Goal: Check status: Check status

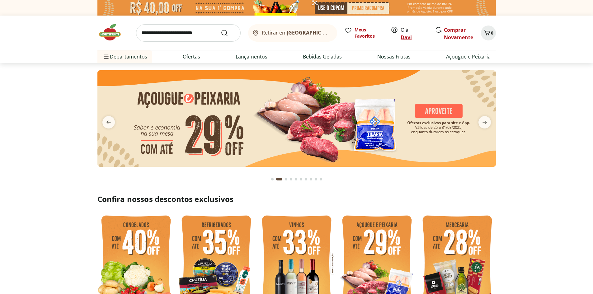
click at [402, 36] on link "Davi" at bounding box center [406, 37] width 11 height 7
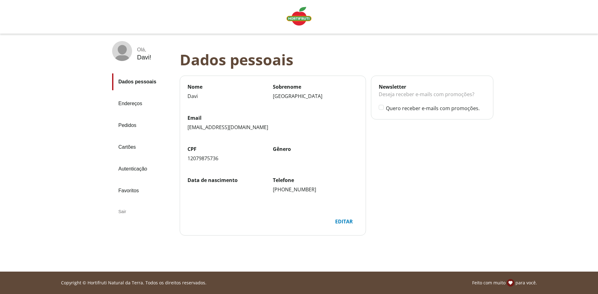
click at [133, 126] on link "Pedidos" at bounding box center [143, 125] width 63 height 17
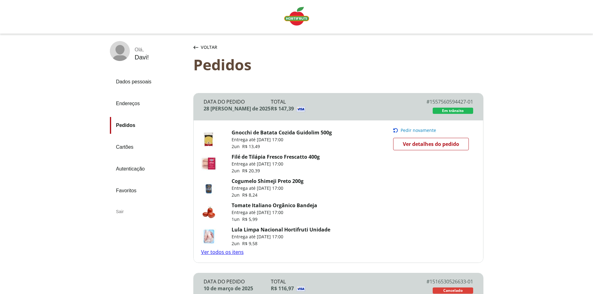
scroll to position [31, 0]
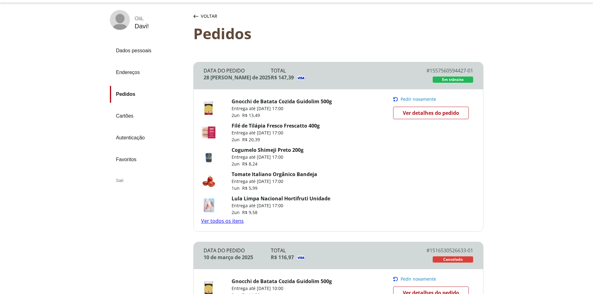
click at [444, 111] on span "Ver detalhes do pedido" at bounding box center [431, 112] width 56 height 9
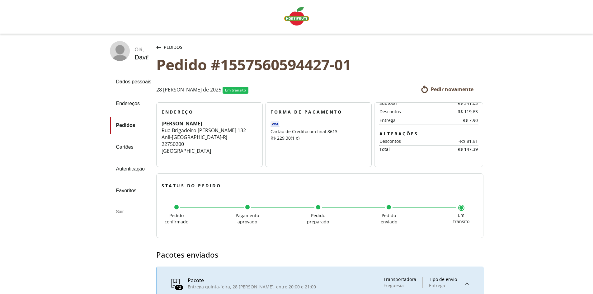
click at [296, 17] on img "Linha de sessão" at bounding box center [296, 16] width 25 height 19
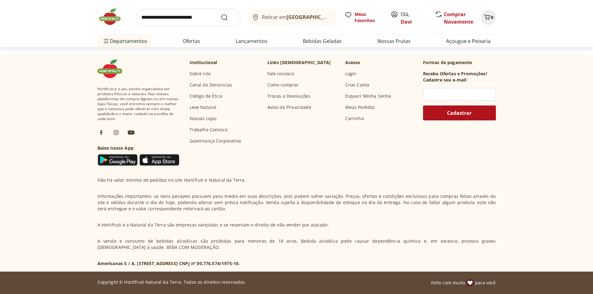
scroll to position [1815, 0]
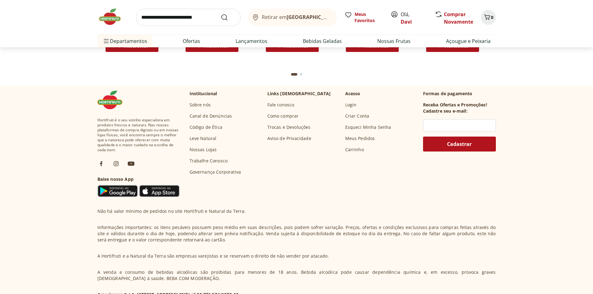
click at [283, 104] on link "Fale conosco" at bounding box center [281, 105] width 27 height 6
